Goal: Find contact information: Find contact information

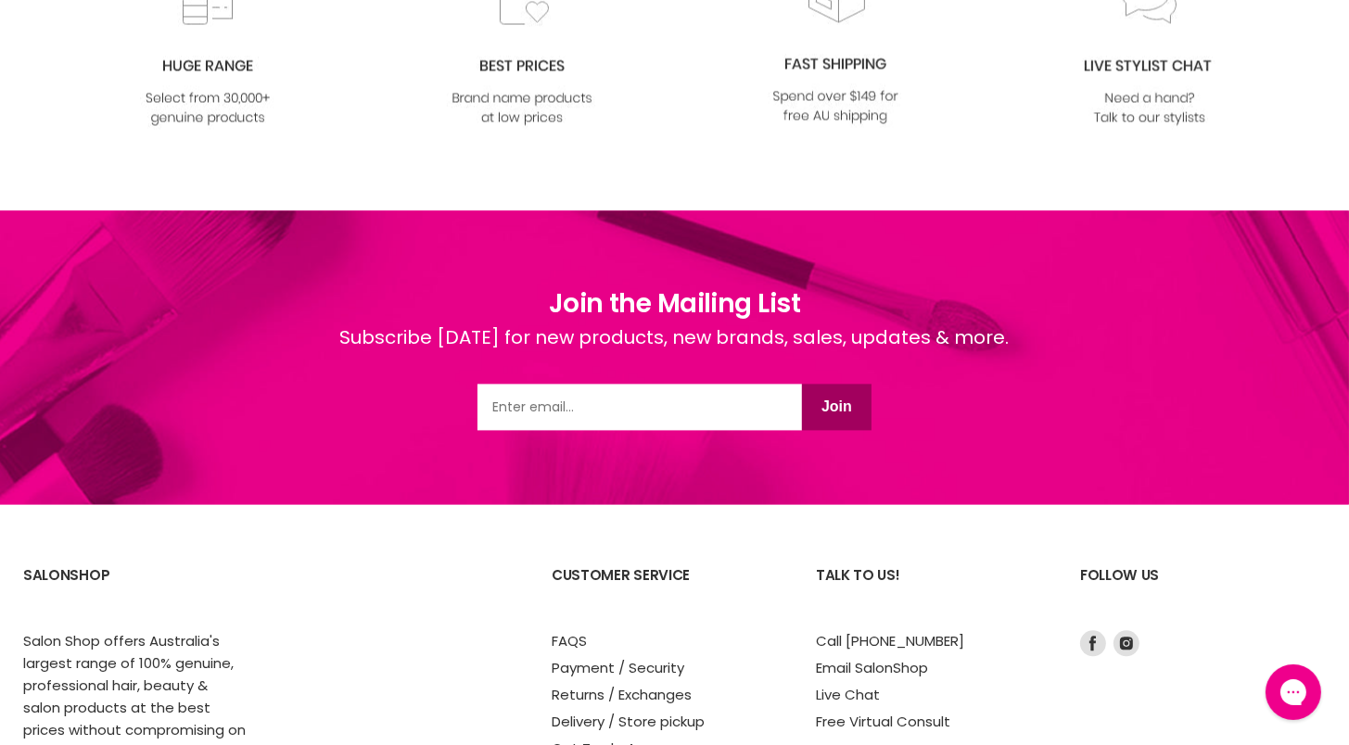
scroll to position [3816, 0]
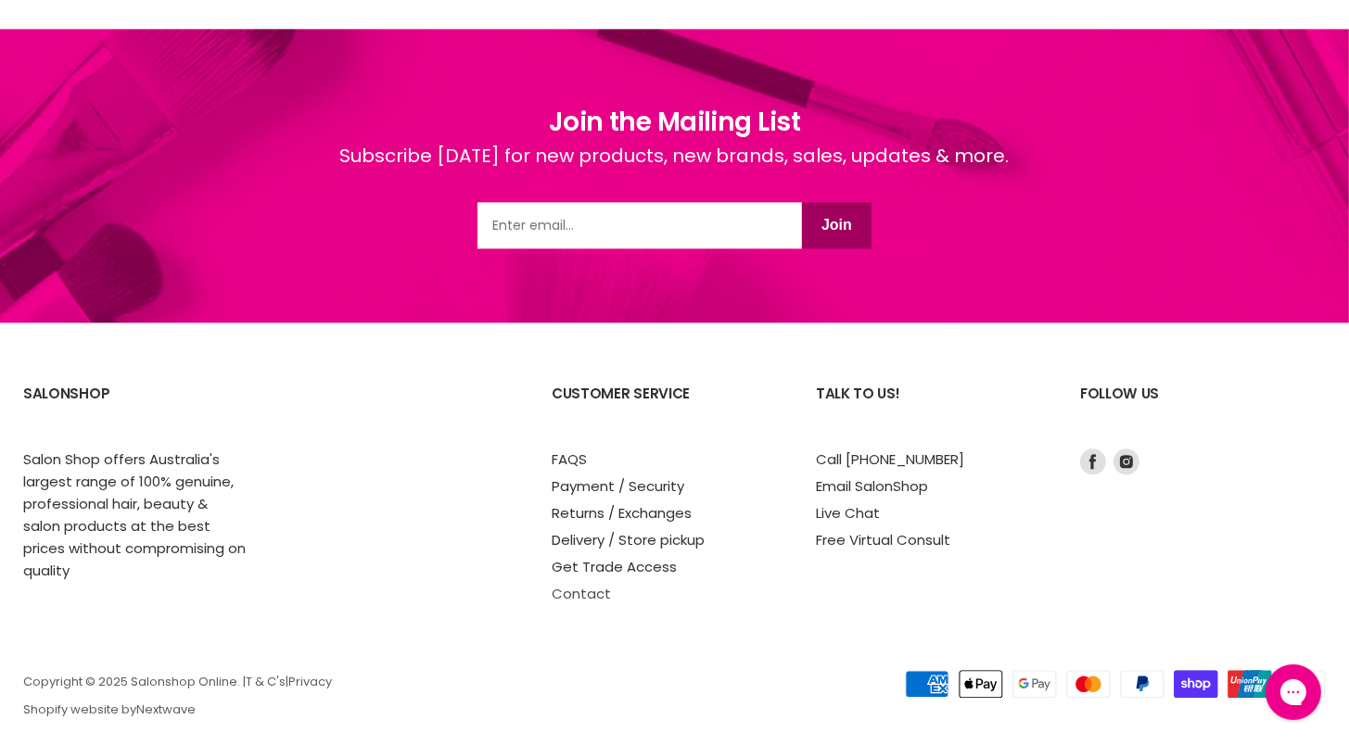
click at [596, 584] on link "Contact" at bounding box center [581, 593] width 59 height 19
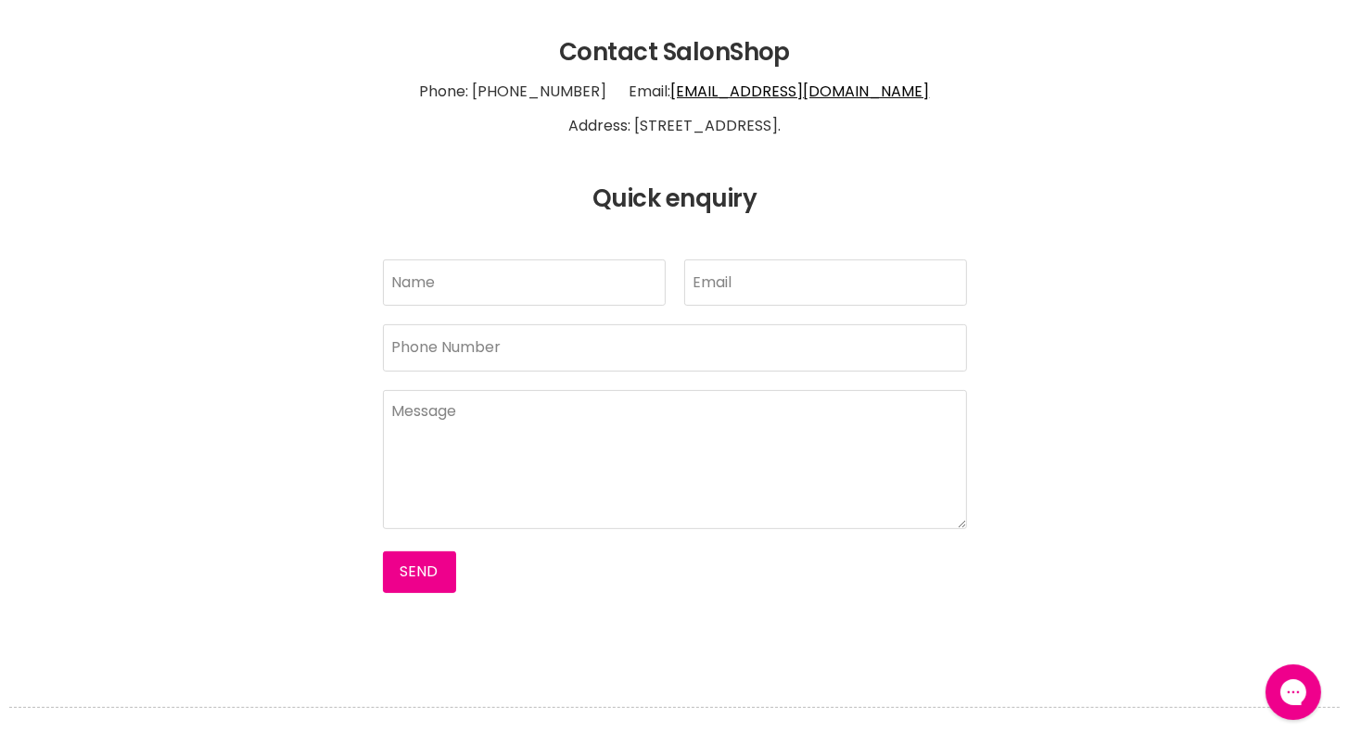
scroll to position [464, 0]
